Goal: Find specific page/section: Find specific page/section

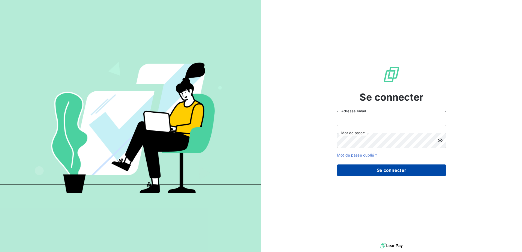
type input "[EMAIL_ADDRESS][DOMAIN_NAME]"
click at [395, 173] on button "Se connecter" at bounding box center [391, 170] width 109 height 11
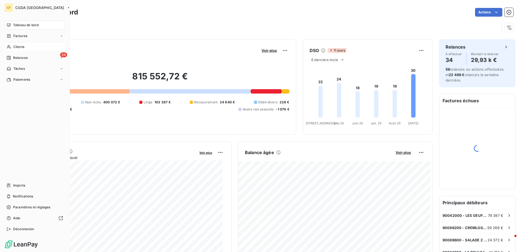
click at [10, 49] on div "Clients" at bounding box center [34, 47] width 61 height 9
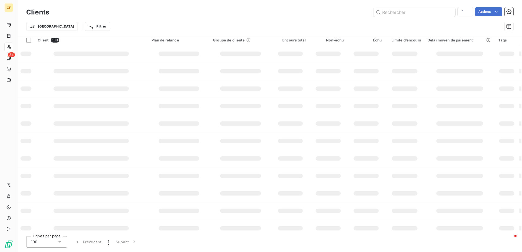
type input "camion"
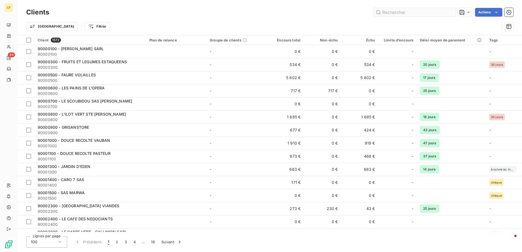
click at [396, 12] on input "text" at bounding box center [414, 12] width 82 height 9
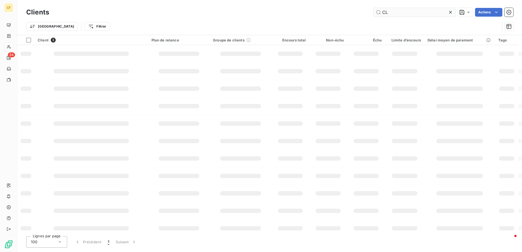
type input "C"
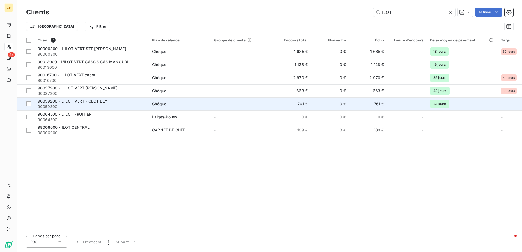
type input "ILOT"
click at [207, 106] on span "Chéque" at bounding box center [179, 103] width 55 height 5
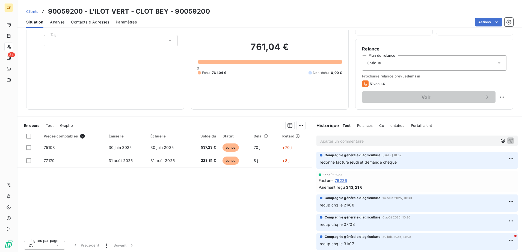
scroll to position [33, 0]
